Goal: Task Accomplishment & Management: Manage account settings

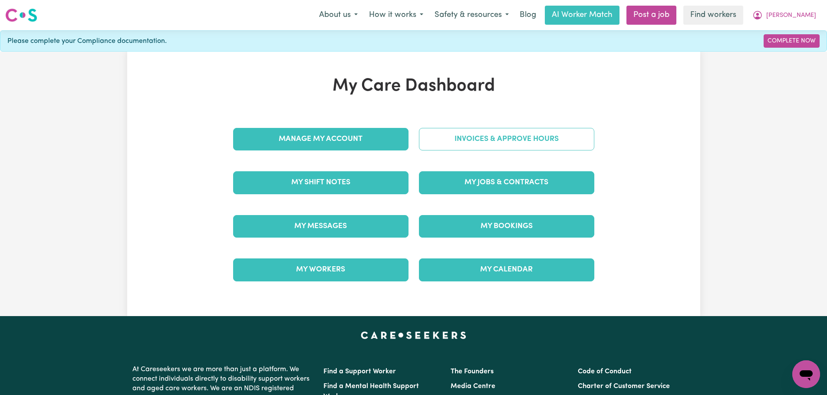
click at [476, 138] on link "Invoices & Approve Hours" at bounding box center [506, 139] width 175 height 23
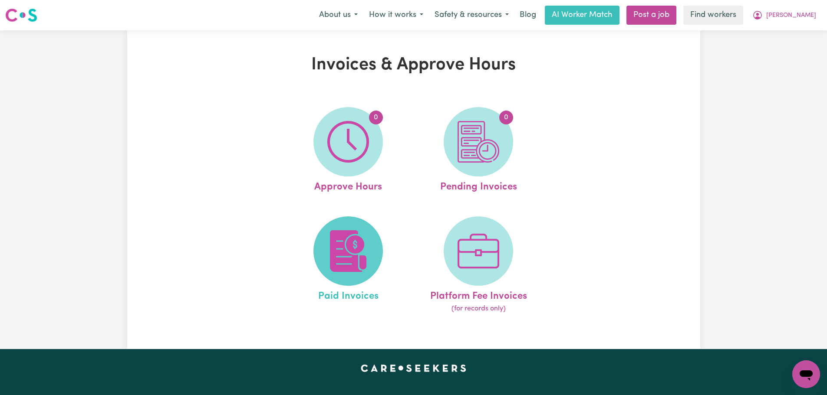
click at [335, 263] on img at bounding box center [348, 251] width 42 height 42
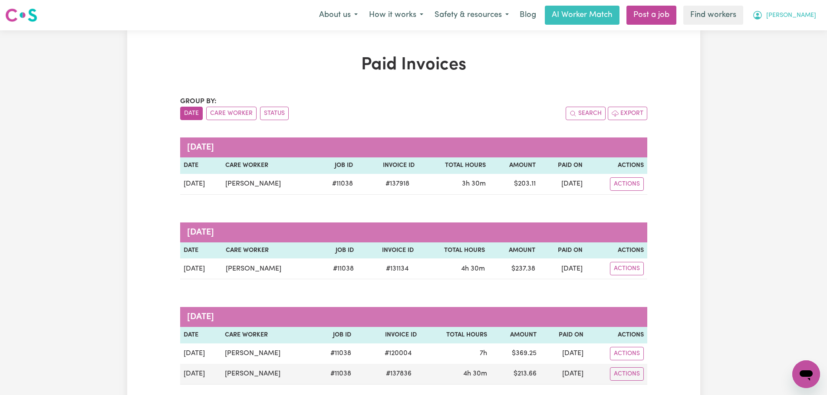
click at [796, 24] on button "[PERSON_NAME]" at bounding box center [783, 15] width 75 height 18
click at [796, 32] on link "My Dashboard" at bounding box center [786, 34] width 69 height 16
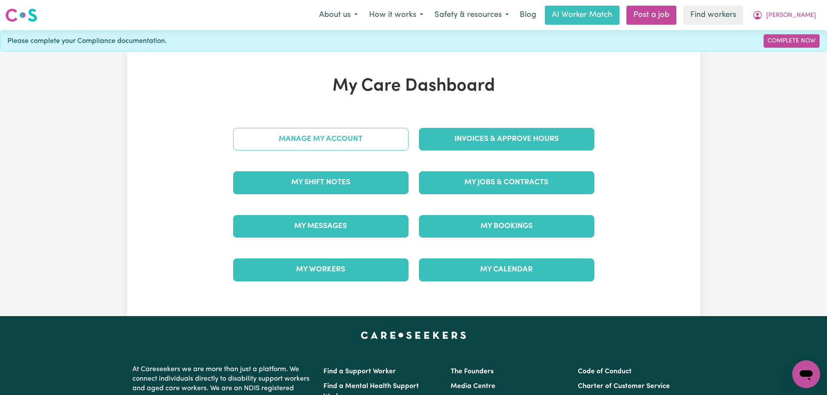
click at [357, 146] on link "Manage My Account" at bounding box center [320, 139] width 175 height 23
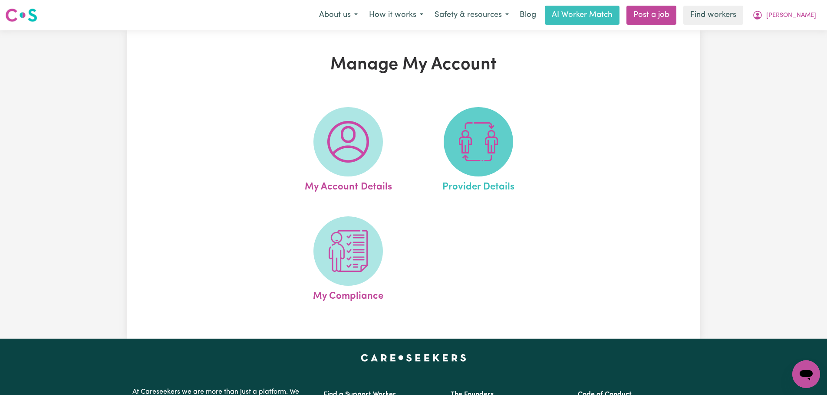
click at [495, 143] on img at bounding box center [478, 142] width 42 height 42
select select "NDIS_FUNDING_PLAN_MANAGED"
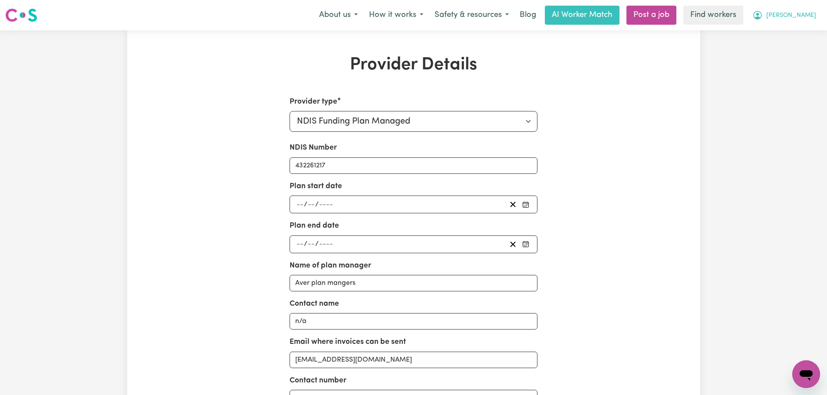
click at [762, 19] on icon "My Account" at bounding box center [757, 15] width 10 height 10
click at [794, 54] on link "Logout" at bounding box center [786, 50] width 69 height 16
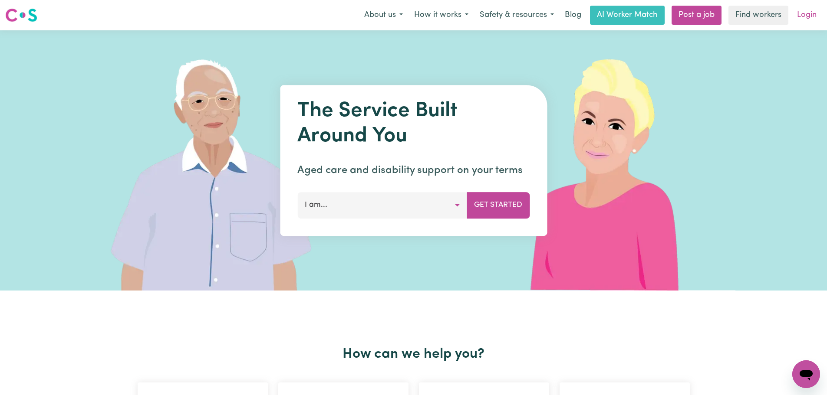
click at [809, 10] on link "Login" at bounding box center [806, 15] width 30 height 19
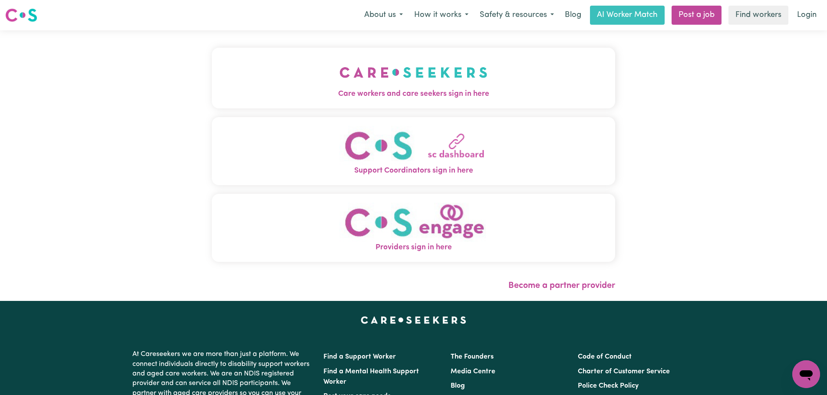
click at [313, 90] on span "Care workers and care seekers sign in here" at bounding box center [413, 94] width 403 height 11
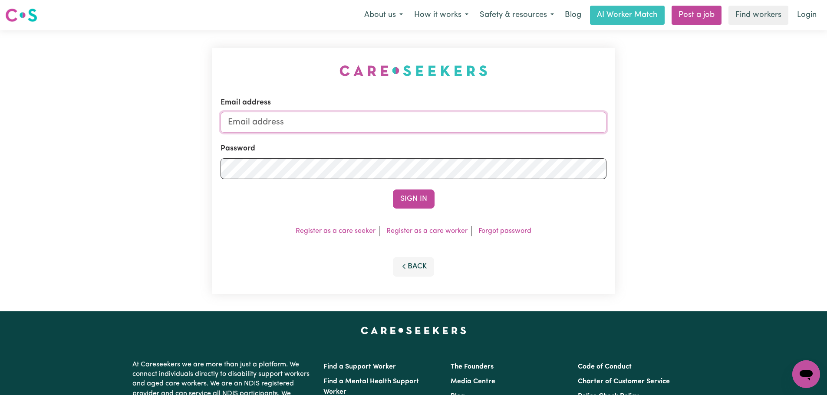
type input "[PERSON_NAME][EMAIL_ADDRESS][DOMAIN_NAME]"
click at [427, 197] on button "Sign In" at bounding box center [414, 199] width 42 height 19
